Goal: Information Seeking & Learning: Learn about a topic

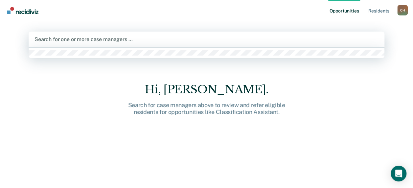
click at [73, 41] on div at bounding box center [207, 40] width 344 height 8
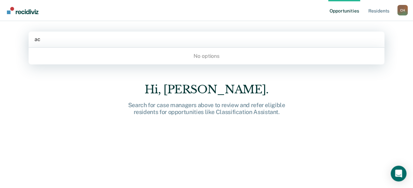
type input "a"
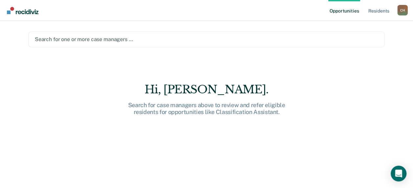
click at [80, 74] on main "Search for one or more case managers … Hi, Hailee. Search for case managers abo…" at bounding box center [207, 96] width 372 height 151
click at [92, 40] on div at bounding box center [207, 40] width 344 height 8
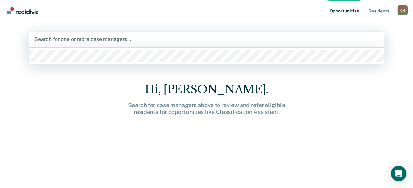
click at [80, 101] on div "Hi, [PERSON_NAME]. Search for case managers above to review and refer eligible …" at bounding box center [207, 140] width 356 height 114
click at [38, 40] on div at bounding box center [207, 40] width 344 height 8
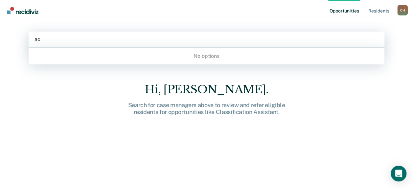
type input "a"
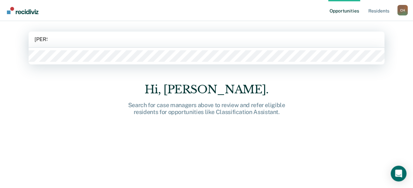
type input "hailee"
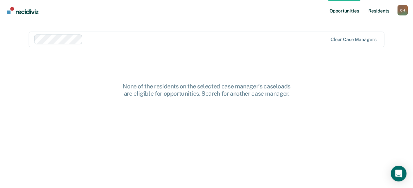
click at [374, 13] on link "Resident s" at bounding box center [379, 10] width 24 height 21
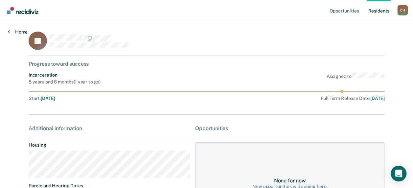
click at [9, 34] on icon at bounding box center [9, 31] width 2 height 5
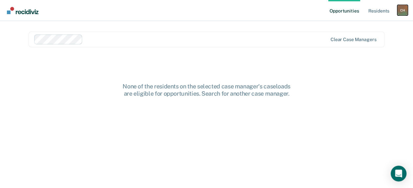
click at [402, 12] on div "C H" at bounding box center [403, 10] width 11 height 11
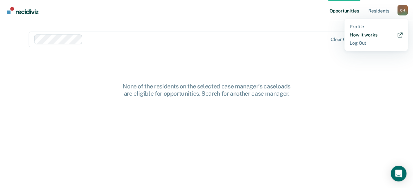
click at [371, 37] on link "How it works" at bounding box center [376, 35] width 53 height 6
click at [356, 27] on link "Profile" at bounding box center [376, 27] width 53 height 6
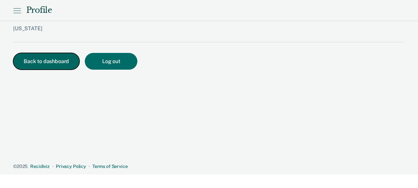
click at [27, 67] on button "Back to dashboard" at bounding box center [46, 61] width 66 height 17
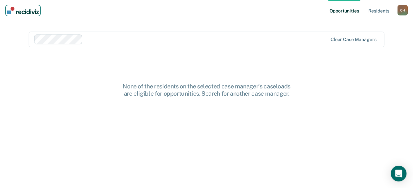
click at [22, 14] on link "Main navigation" at bounding box center [23, 10] width 36 height 11
click at [370, 10] on link "Resident s" at bounding box center [379, 10] width 24 height 21
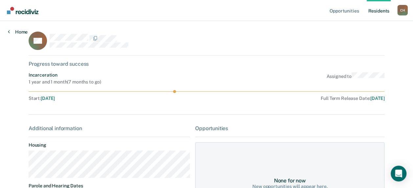
click at [12, 31] on div "Home" at bounding box center [18, 28] width 36 height 14
click at [12, 31] on link "Home" at bounding box center [18, 32] width 20 height 6
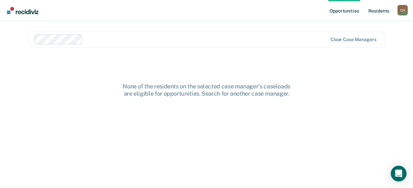
click at [385, 9] on link "Resident s" at bounding box center [379, 10] width 24 height 21
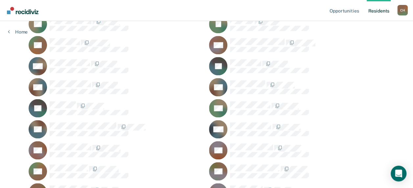
scroll to position [427, 0]
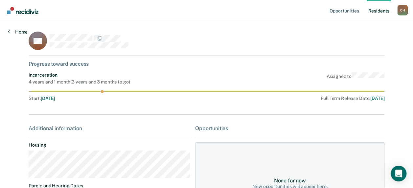
click at [9, 31] on icon at bounding box center [9, 31] width 2 height 5
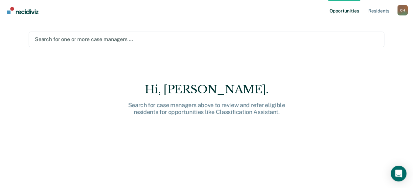
click at [88, 40] on div at bounding box center [207, 40] width 344 height 8
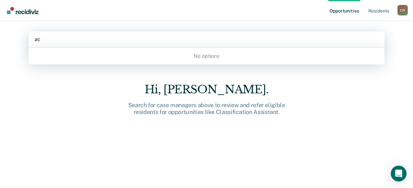
type input "a"
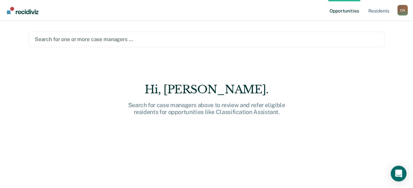
click at [72, 74] on main "Search for one or more case managers … Hi, Hailee. Search for case managers abo…" at bounding box center [207, 96] width 372 height 151
click at [74, 50] on main "Search for one or more case managers … Hi, Hailee. Search for case managers abo…" at bounding box center [207, 96] width 372 height 151
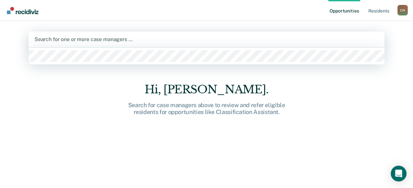
drag, startPoint x: 82, startPoint y: 39, endPoint x: 85, endPoint y: 49, distance: 9.6
click at [82, 40] on div at bounding box center [207, 40] width 344 height 8
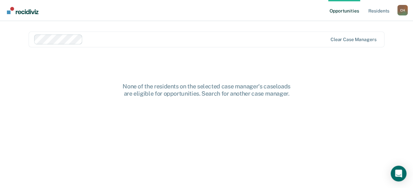
click at [303, 84] on div "None of the residents on the selected case manager's caseloads are eligible for…" at bounding box center [206, 90] width 210 height 14
click at [374, 12] on link "Resident s" at bounding box center [379, 10] width 24 height 21
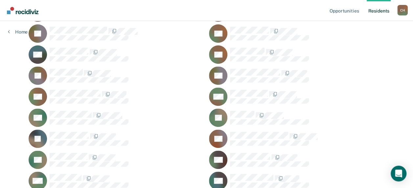
scroll to position [263, 0]
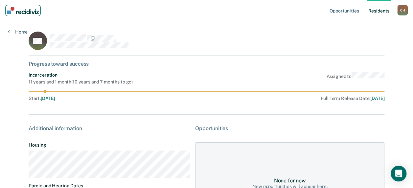
click at [36, 11] on img "Main navigation" at bounding box center [23, 10] width 32 height 7
